Goal: Find specific page/section: Find specific page/section

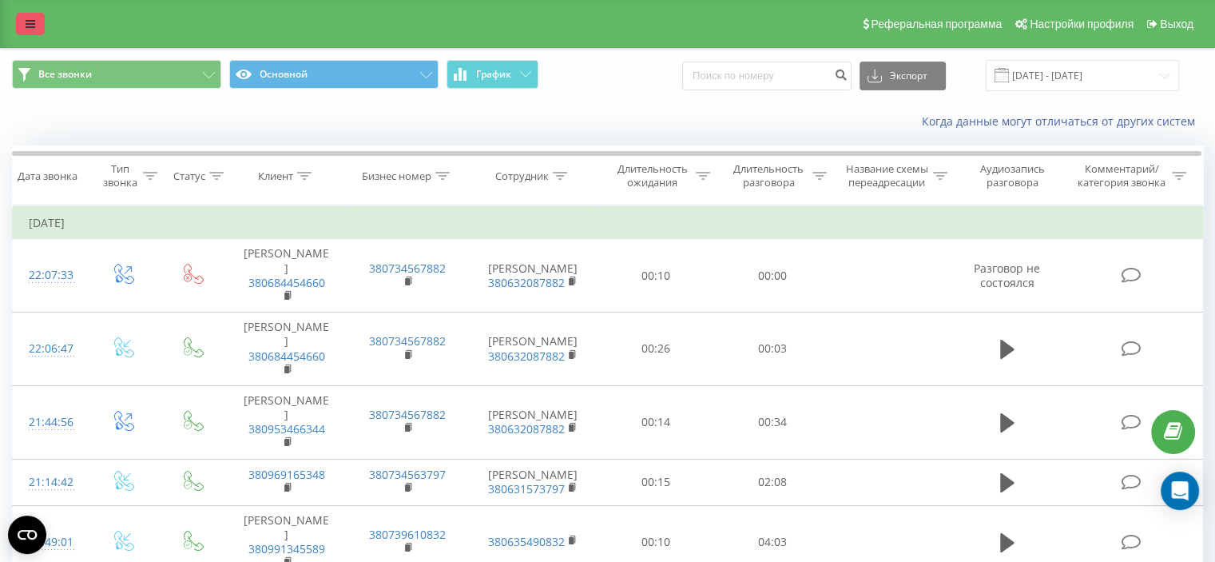
click at [32, 18] on link at bounding box center [30, 24] width 29 height 22
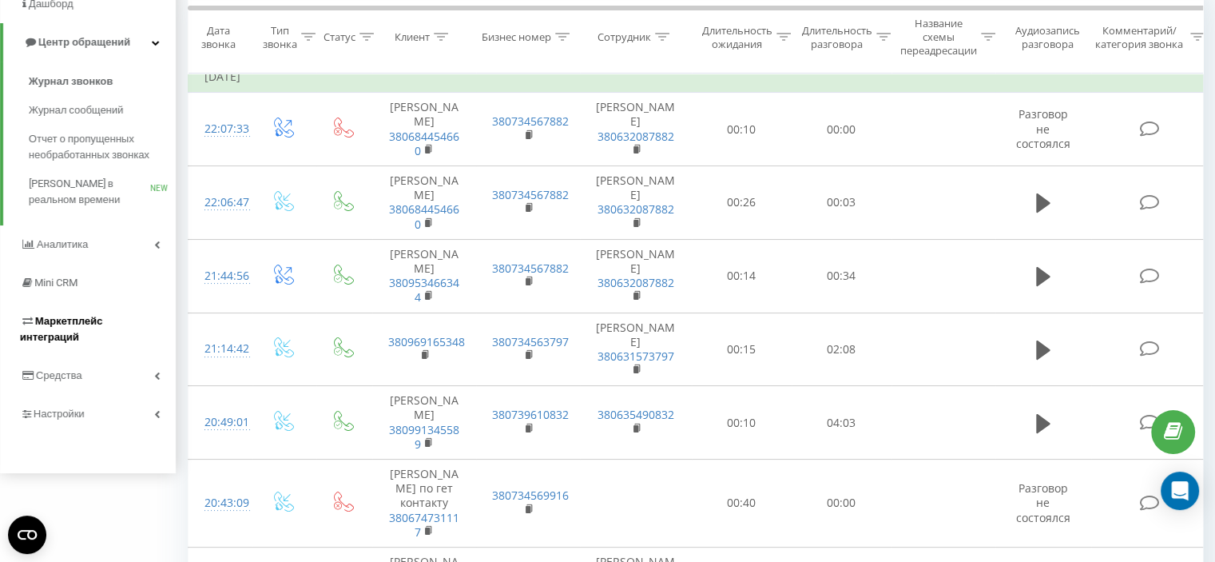
scroll to position [80, 0]
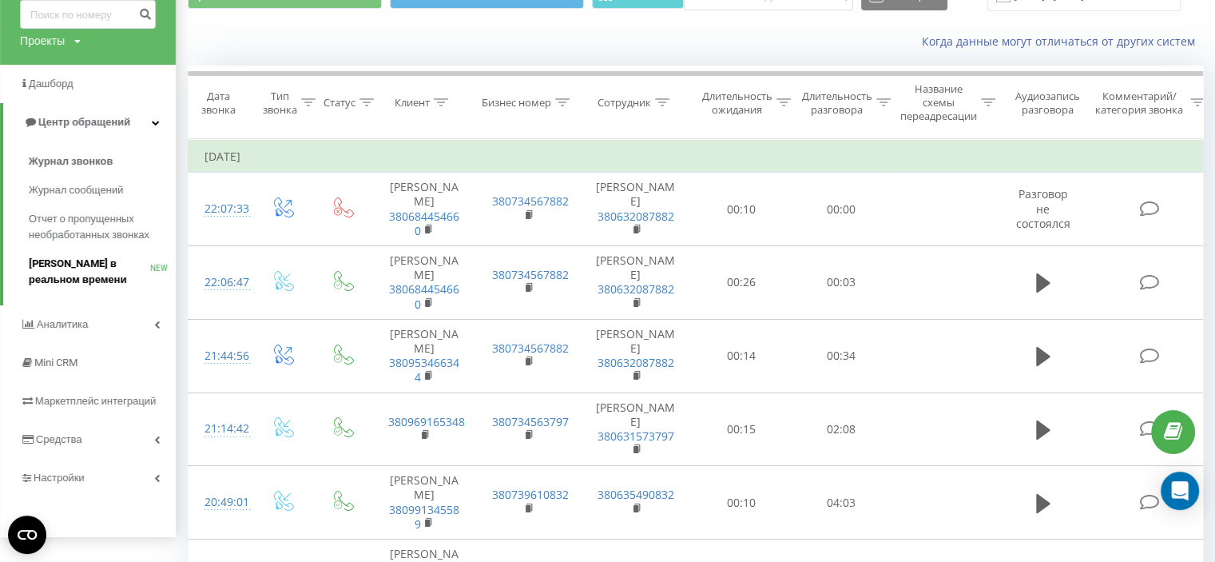
click at [120, 273] on span "[PERSON_NAME] в реальном времени" at bounding box center [89, 272] width 121 height 32
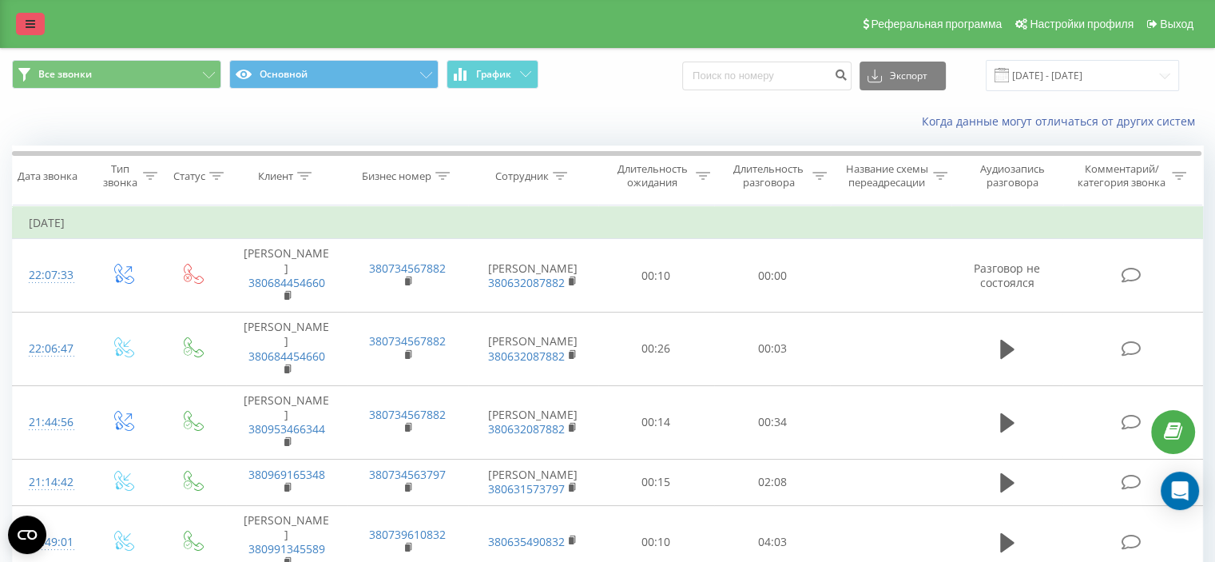
click at [22, 21] on link at bounding box center [30, 24] width 29 height 22
